Goal: Information Seeking & Learning: Learn about a topic

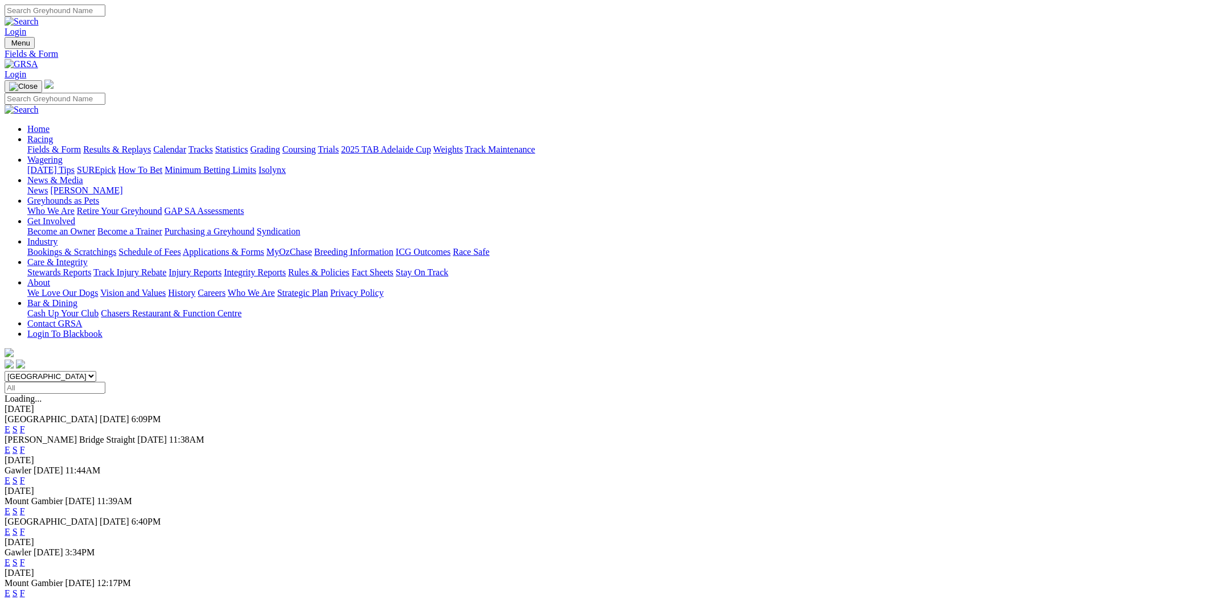
click at [96, 371] on select "South Australia New South Wales Northern Territory Queensland Tasmania Victoria…" at bounding box center [51, 376] width 92 height 11
select select "NSW"
click at [96, 371] on select "South Australia New South Wales Northern Territory Queensland Tasmania Victoria…" at bounding box center [51, 376] width 92 height 11
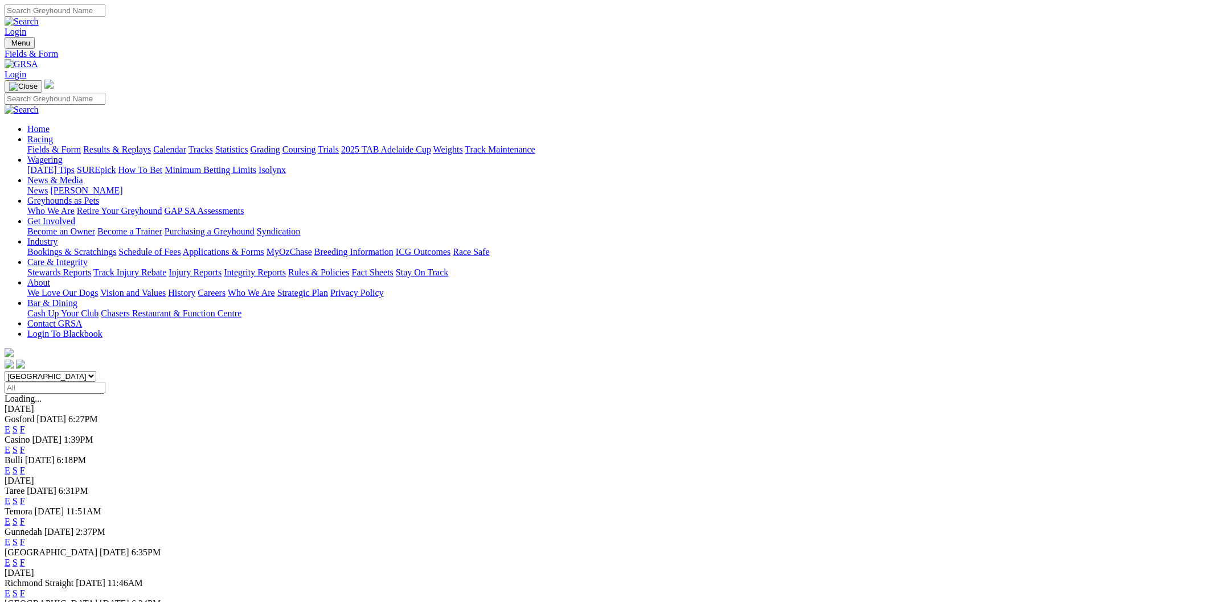
click at [10, 466] on link "E" at bounding box center [8, 471] width 6 height 10
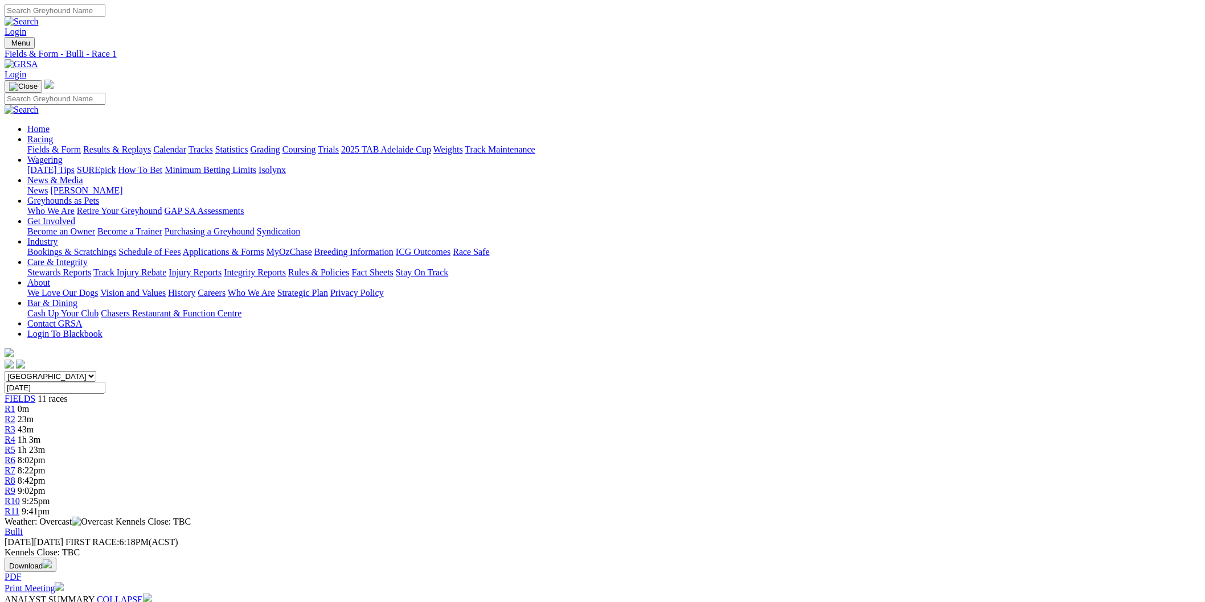
click at [15, 415] on link "R2" at bounding box center [10, 420] width 11 height 10
click at [15, 425] on link "R3" at bounding box center [10, 430] width 11 height 10
click at [40, 435] on span "1h 2m" at bounding box center [29, 440] width 23 height 10
